Goal: Check status: Check status

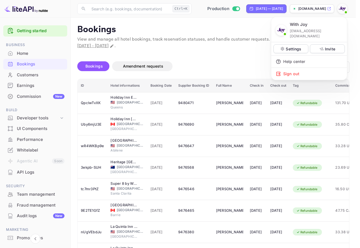
scroll to position [26, 0]
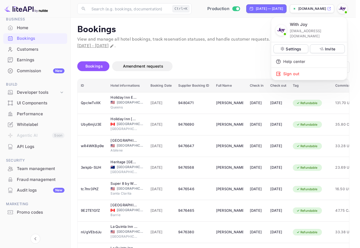
click at [35, 35] on div at bounding box center [180, 124] width 360 height 248
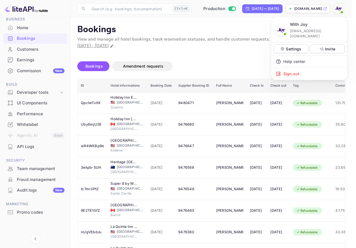
click at [35, 35] on div at bounding box center [178, 124] width 356 height 248
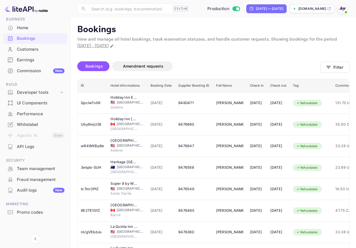
click at [35, 37] on div "Bookings" at bounding box center [41, 38] width 48 height 6
click at [337, 64] on button "Filter" at bounding box center [335, 67] width 29 height 11
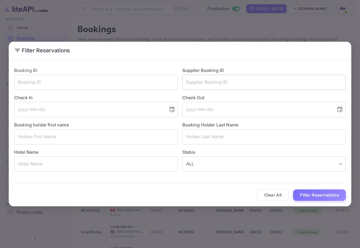
click at [219, 85] on input "text" at bounding box center [265, 82] width 164 height 15
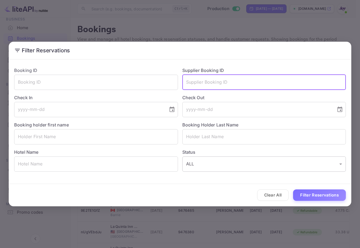
paste input "83147841"
type input "83147841"
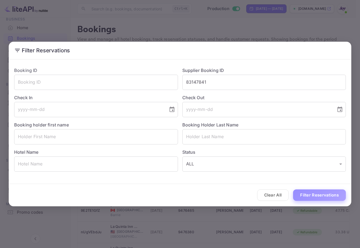
click at [319, 193] on button "Filter Reservations" at bounding box center [319, 195] width 53 height 12
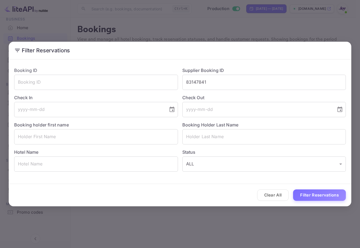
click at [342, 13] on div "Filter Reservations Booking ID ​ Supplier Booking ID 83147841 ​ Check In ​ Chec…" at bounding box center [180, 124] width 360 height 248
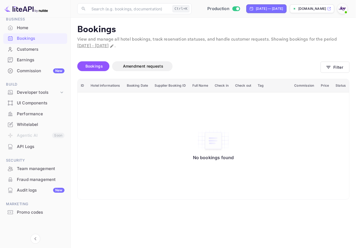
click at [347, 9] on img at bounding box center [342, 8] width 9 height 9
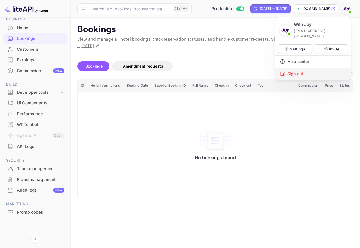
click at [309, 68] on div "Sign out" at bounding box center [314, 74] width 76 height 12
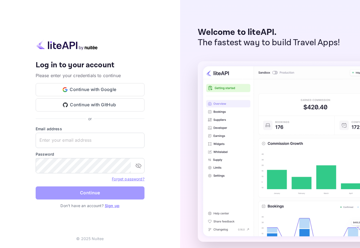
drag, startPoint x: 93, startPoint y: 192, endPoint x: 66, endPoint y: 185, distance: 27.6
click at [93, 192] on button "Continue" at bounding box center [90, 192] width 109 height 13
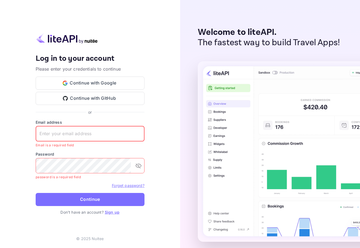
click at [58, 128] on input "text" at bounding box center [90, 133] width 109 height 15
paste input "83147841"
drag, startPoint x: 106, startPoint y: 130, endPoint x: 7, endPoint y: 122, distance: 99.0
click at [0, 125] on div "Your account has been created successfully, a confirmation link has been sent t…" at bounding box center [90, 124] width 180 height 248
paste input "[EMAIL_ADDRESS][DOMAIN_NAME]"
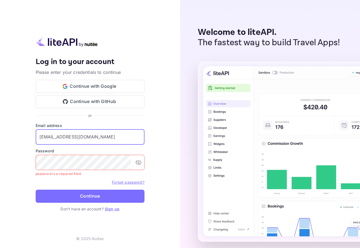
type input "[EMAIL_ADDRESS][DOMAIN_NAME]"
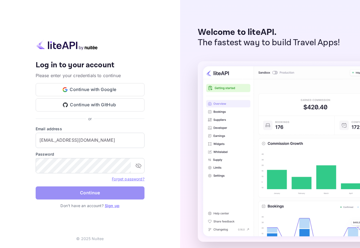
click at [104, 191] on button "Continue" at bounding box center [90, 192] width 109 height 13
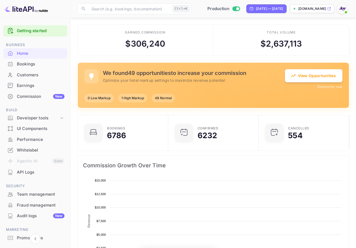
scroll to position [217, 0]
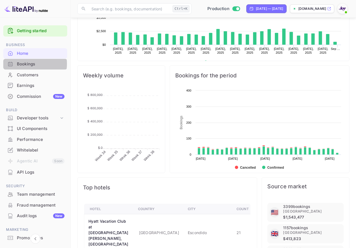
click at [26, 64] on div "Bookings" at bounding box center [41, 64] width 48 height 6
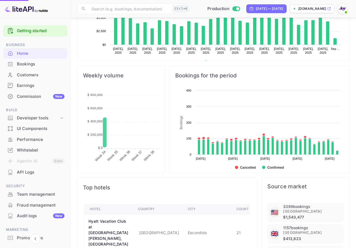
scroll to position [84, 83]
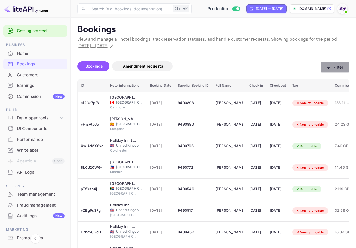
click at [326, 72] on button "Filter" at bounding box center [335, 67] width 29 height 11
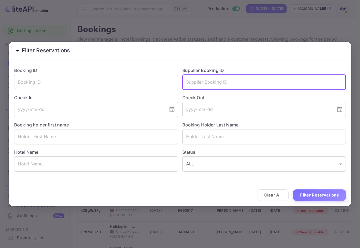
click at [205, 85] on input "text" at bounding box center [265, 82] width 164 height 15
paste input "83147841"
type input "83147841"
click at [320, 197] on button "Filter Reservations" at bounding box center [319, 195] width 53 height 12
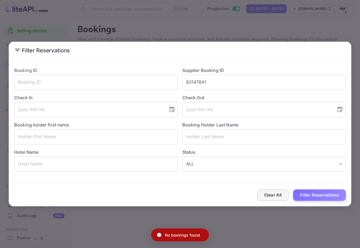
click at [265, 196] on button "Clear All" at bounding box center [273, 195] width 32 height 12
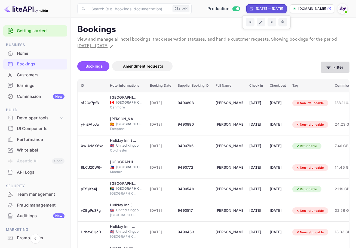
click at [341, 67] on button "Filter" at bounding box center [335, 67] width 29 height 11
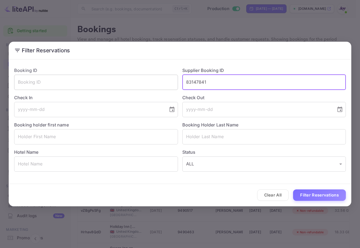
drag, startPoint x: 229, startPoint y: 79, endPoint x: 153, endPoint y: 86, distance: 76.6
click at [153, 86] on div "Booking ID ​ Supplier Booking ID 83147841 ​ Check In ​ Check Out ​ Booking hold…" at bounding box center [178, 117] width 337 height 109
paste input "66682"
type input "8366682"
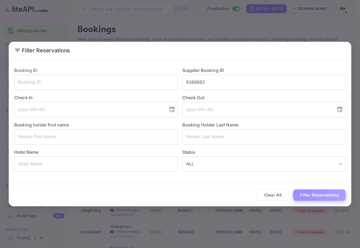
click at [302, 191] on button "Filter Reservations" at bounding box center [319, 195] width 53 height 12
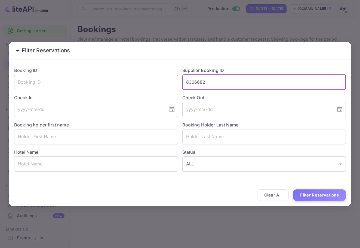
drag, startPoint x: 230, startPoint y: 82, endPoint x: 149, endPoint y: 83, distance: 80.9
click at [149, 83] on div "Booking ID ​ Supplier Booking ID 8366682 ​ Check In ​ Check Out ​ Booking holde…" at bounding box center [178, 117] width 337 height 109
click at [105, 77] on input "text" at bounding box center [96, 82] width 164 height 15
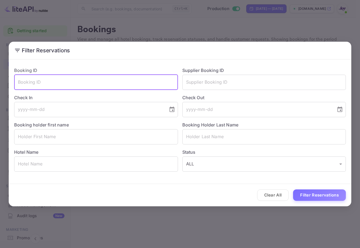
paste input "8366682"
type input "8366682"
click at [332, 192] on button "Filter Reservations" at bounding box center [319, 195] width 53 height 12
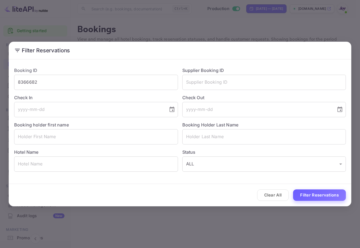
click at [314, 196] on button "Filter Reservations" at bounding box center [319, 195] width 53 height 12
click at [227, 91] on div "Check Out ​" at bounding box center [262, 103] width 168 height 27
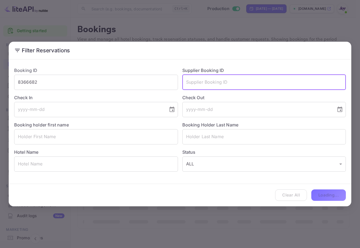
click at [227, 75] on input "text" at bounding box center [265, 82] width 164 height 15
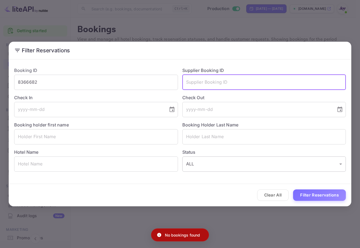
paste input "8366682"
type input "8366682"
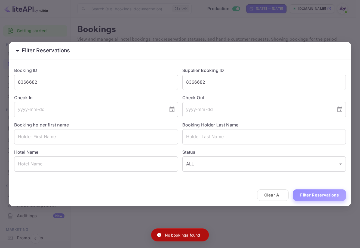
click at [316, 197] on button "Filter Reservations" at bounding box center [319, 195] width 53 height 12
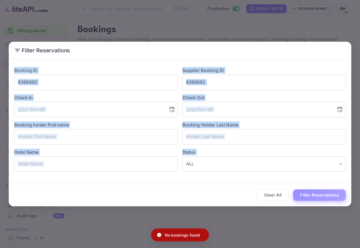
click at [316, 197] on div "Clear All Filter Reservations" at bounding box center [180, 195] width 343 height 23
click at [316, 197] on div "Clear All Loading..." at bounding box center [180, 195] width 343 height 23
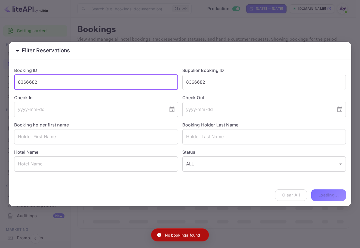
drag, startPoint x: 131, startPoint y: 87, endPoint x: 22, endPoint y: 63, distance: 111.3
click at [23, 61] on div "Filter Reservations Booking ID 8366682 ​ Supplier Booking ID 8366682 ​ Check In…" at bounding box center [180, 124] width 343 height 165
type input "8"
click at [325, 199] on button "Filter Reservations" at bounding box center [319, 195] width 53 height 12
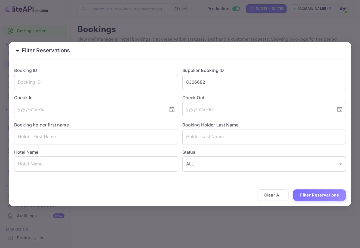
drag, startPoint x: 227, startPoint y: 79, endPoint x: 137, endPoint y: 75, distance: 90.0
click at [137, 75] on div "Booking ID ​ Supplier Booking ID 8366682 ​ Check In ​ Check Out ​ Booking holde…" at bounding box center [178, 117] width 337 height 109
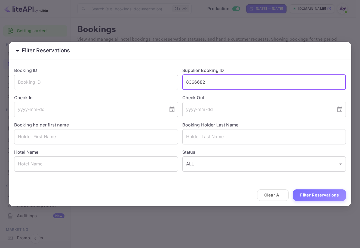
click at [229, 93] on div "Check Out ​" at bounding box center [262, 103] width 168 height 27
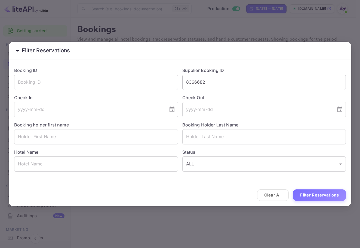
click at [225, 80] on input "8366682" at bounding box center [265, 82] width 164 height 15
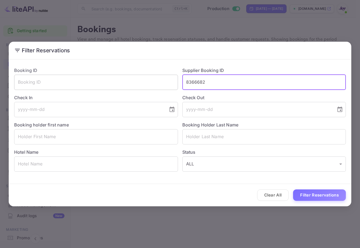
drag, startPoint x: 225, startPoint y: 80, endPoint x: 160, endPoint y: 81, distance: 64.9
click at [160, 81] on div "Booking ID ​ Supplier Booking ID 8366682 ​ Check In ​ Check Out ​ Booking holde…" at bounding box center [178, 117] width 337 height 109
click at [231, 78] on input "8366682" at bounding box center [265, 82] width 164 height 15
